Goal: Use online tool/utility: Utilize a website feature to perform a specific function

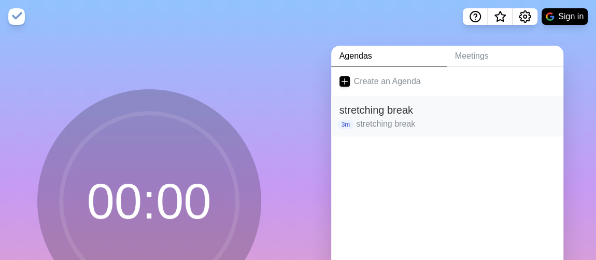
click at [398, 107] on h2 "stretching break" at bounding box center [446, 110] width 215 height 16
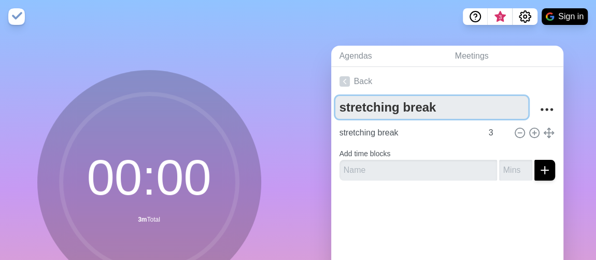
drag, startPoint x: 387, startPoint y: 104, endPoint x: 313, endPoint y: 93, distance: 74.4
click at [313, 93] on div "Agendas Meetings Back stretching break stretching break 3 Add time blocks" at bounding box center [447, 205] width 298 height 344
type textarea "d"
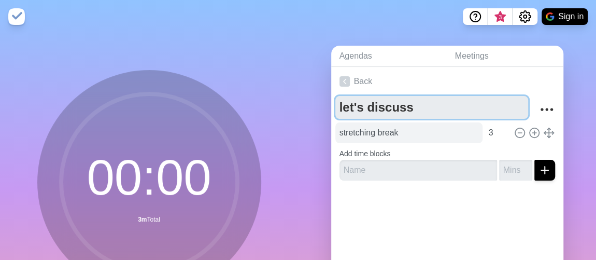
type textarea "let's discuss"
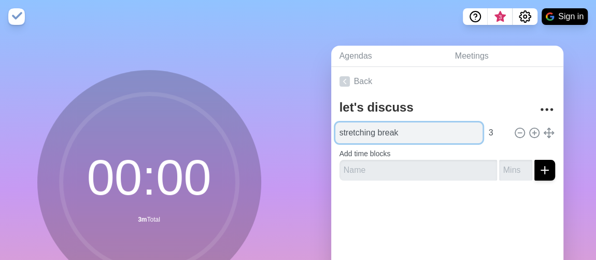
click at [430, 130] on input "stretching break" at bounding box center [408, 132] width 147 height 21
drag, startPoint x: 428, startPoint y: 129, endPoint x: 260, endPoint y: 127, distance: 168.4
click at [260, 127] on div "00 : 00 3m Total Start Agendas Meetings Back let's discuss stretching break 3 A…" at bounding box center [298, 205] width 596 height 344
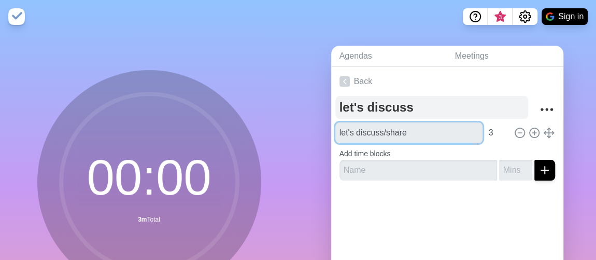
type input "let's discuss/share"
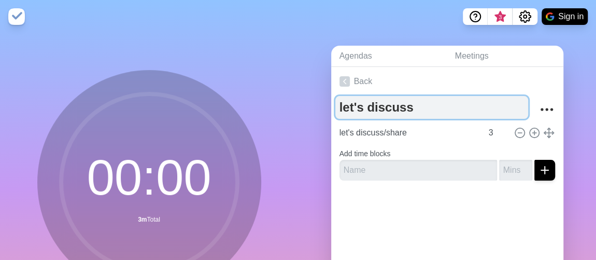
click at [407, 112] on textarea "let's discuss" at bounding box center [431, 107] width 193 height 23
type textarea "let's discuss/share"
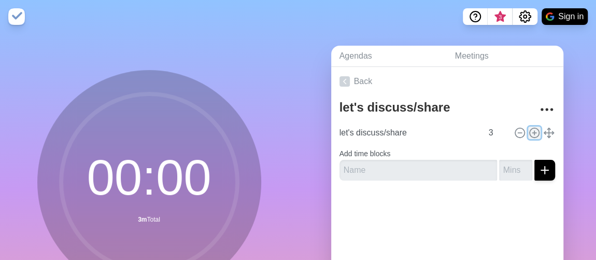
click at [528, 130] on icon at bounding box center [533, 132] width 11 height 11
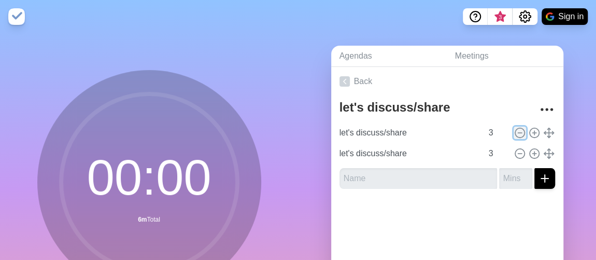
click at [517, 133] on line at bounding box center [519, 133] width 4 height 0
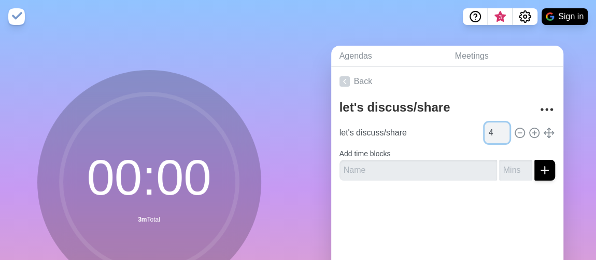
click at [492, 127] on input "4" at bounding box center [496, 132] width 25 height 21
type input "5"
click at [492, 127] on input "5" at bounding box center [496, 132] width 25 height 21
